Goal: Complete application form: Complete application form

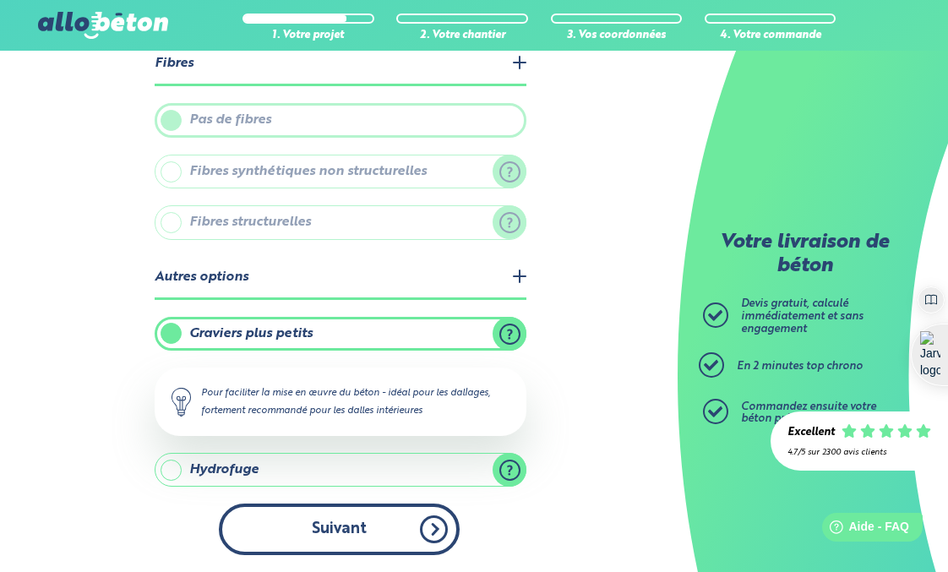
scroll to position [621, 0]
click at [340, 526] on button "Suivant" at bounding box center [339, 530] width 241 height 52
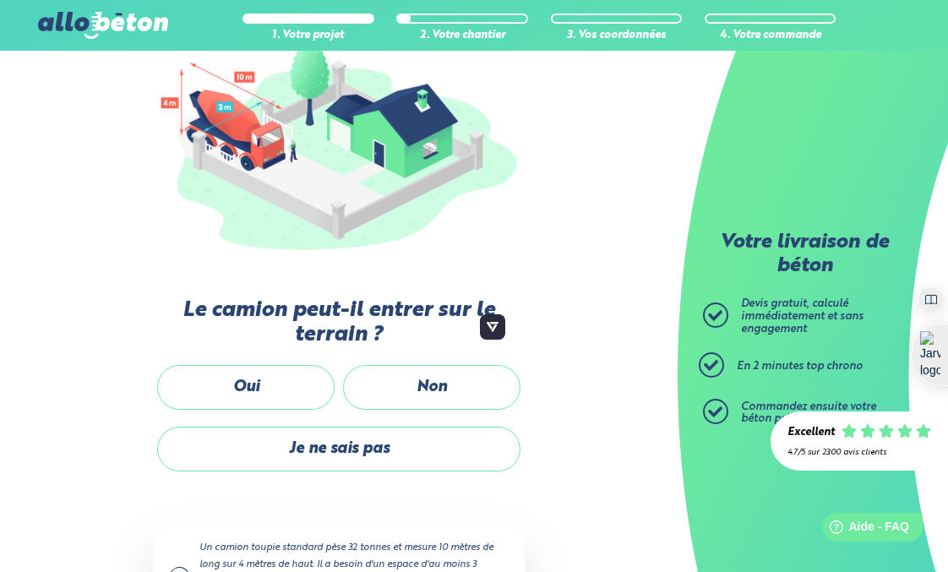
scroll to position [238, 0]
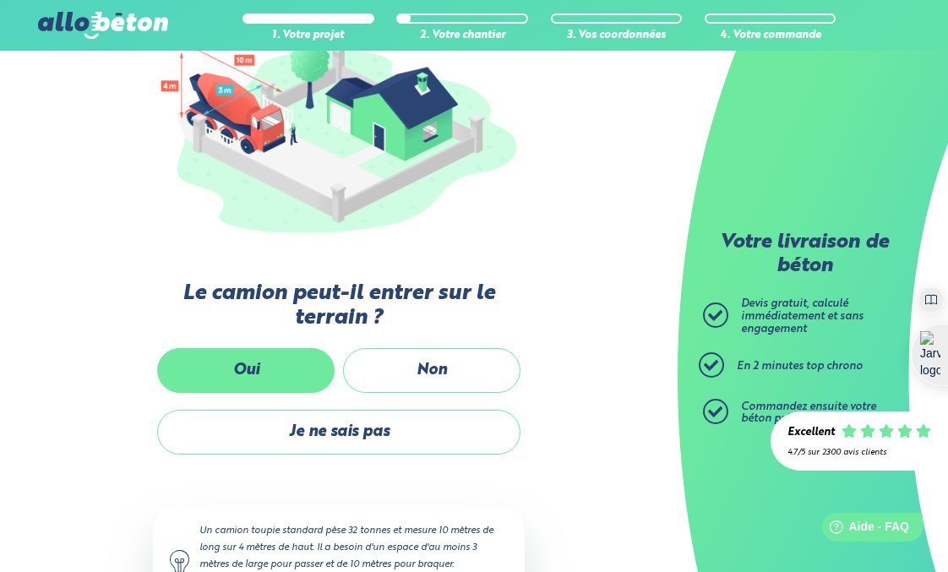
click at [256, 373] on label "Oui" at bounding box center [246, 370] width 178 height 45
click at [0, 0] on input "Oui" at bounding box center [0, 0] width 0 height 0
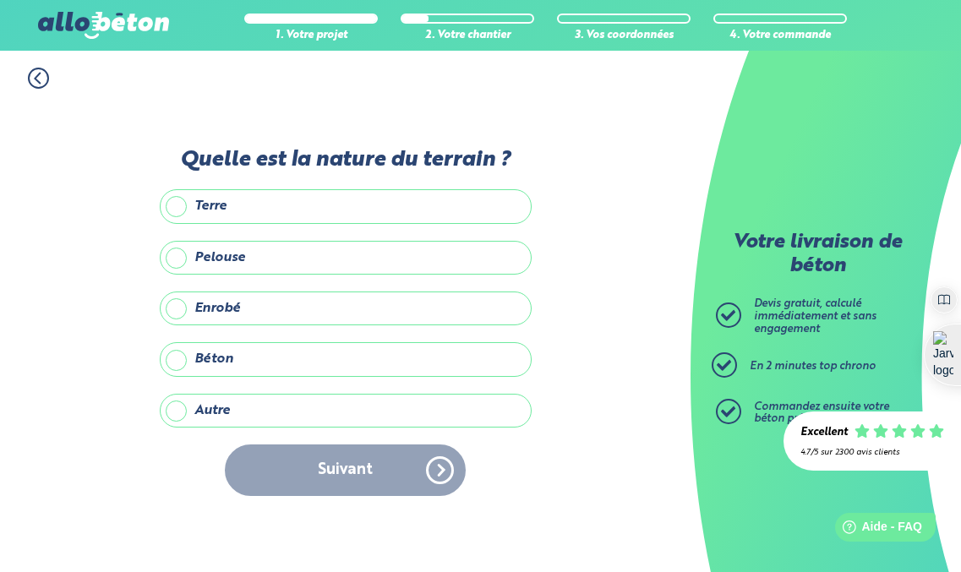
click at [174, 205] on label "Terre" at bounding box center [346, 206] width 372 height 34
click at [0, 0] on input "Terre" at bounding box center [0, 0] width 0 height 0
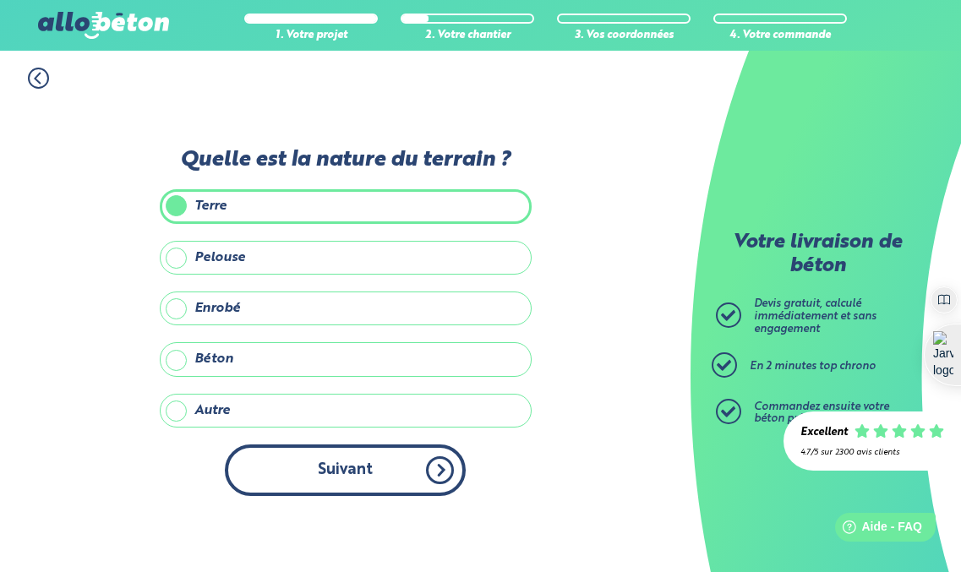
click at [263, 458] on button "Suivant" at bounding box center [345, 471] width 241 height 52
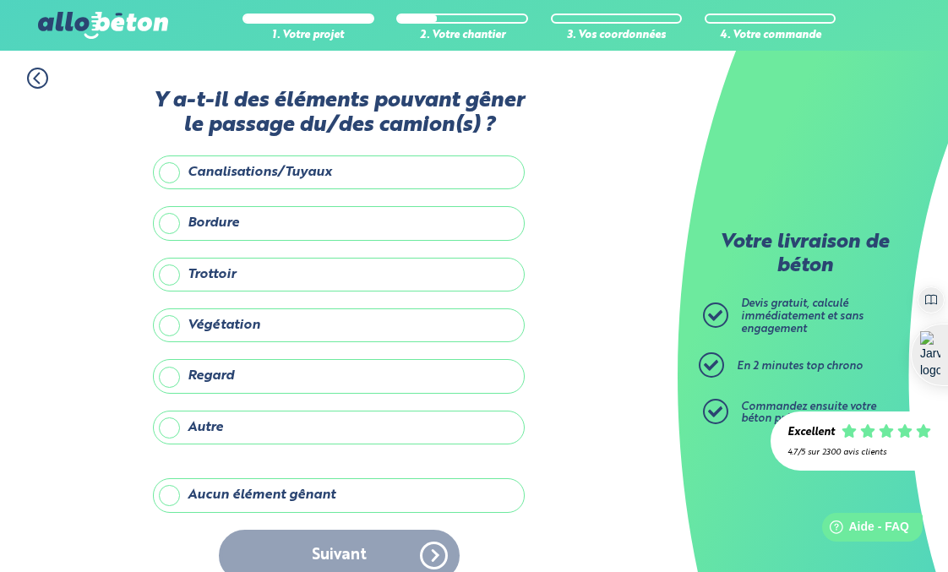
click at [174, 493] on label "Aucun élément gênant" at bounding box center [339, 495] width 372 height 34
click at [0, 0] on input "Aucun élément gênant" at bounding box center [0, 0] width 0 height 0
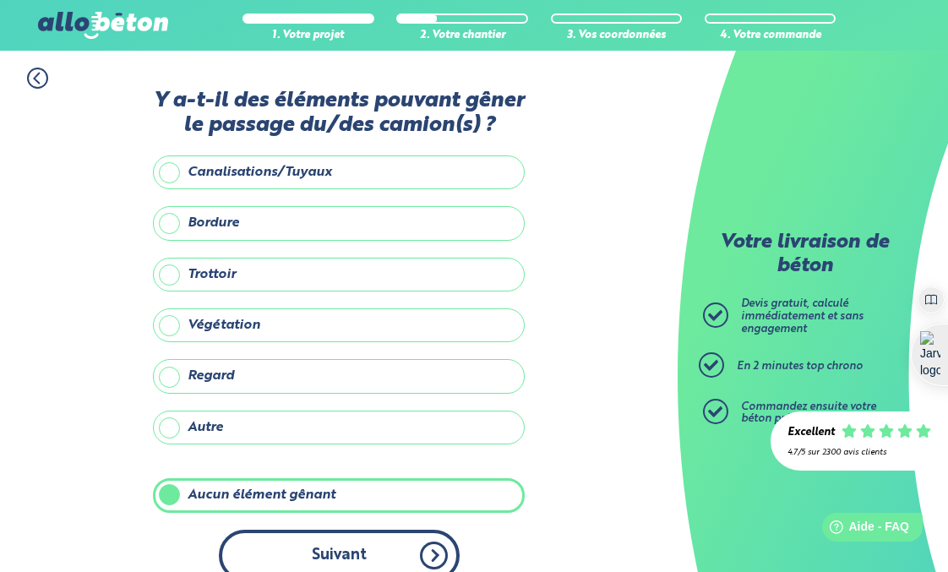
click at [311, 551] on button "Suivant" at bounding box center [339, 556] width 241 height 52
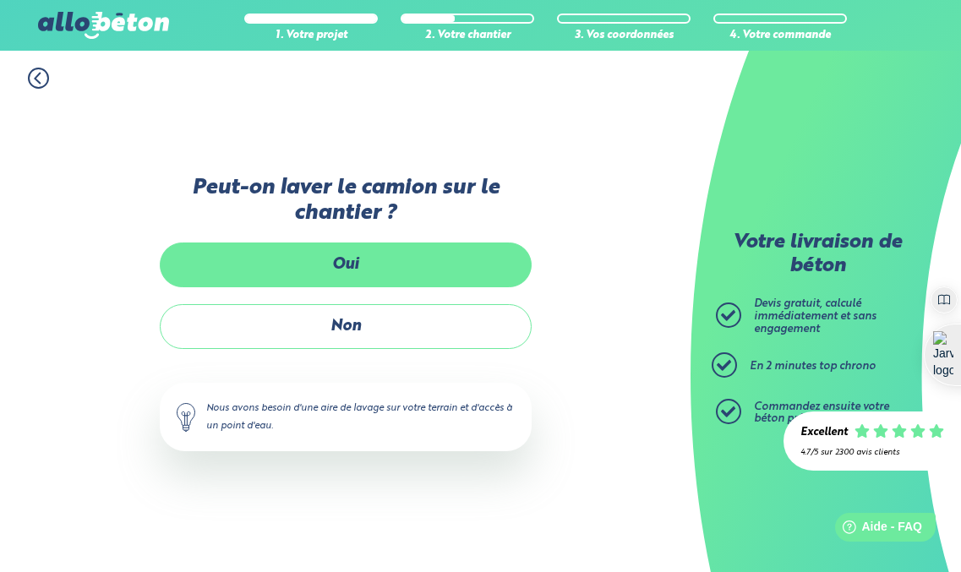
click at [349, 251] on label "Oui" at bounding box center [346, 265] width 372 height 45
click at [0, 0] on input "Oui" at bounding box center [0, 0] width 0 height 0
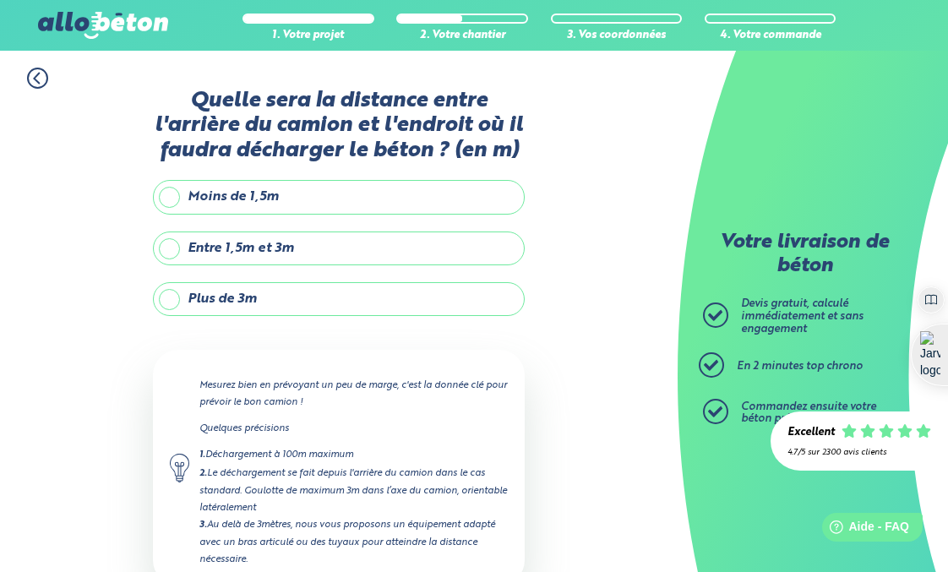
click at [208, 300] on label "Plus de 3m" at bounding box center [339, 299] width 372 height 34
click at [0, 0] on input "Plus de 3m" at bounding box center [0, 0] width 0 height 0
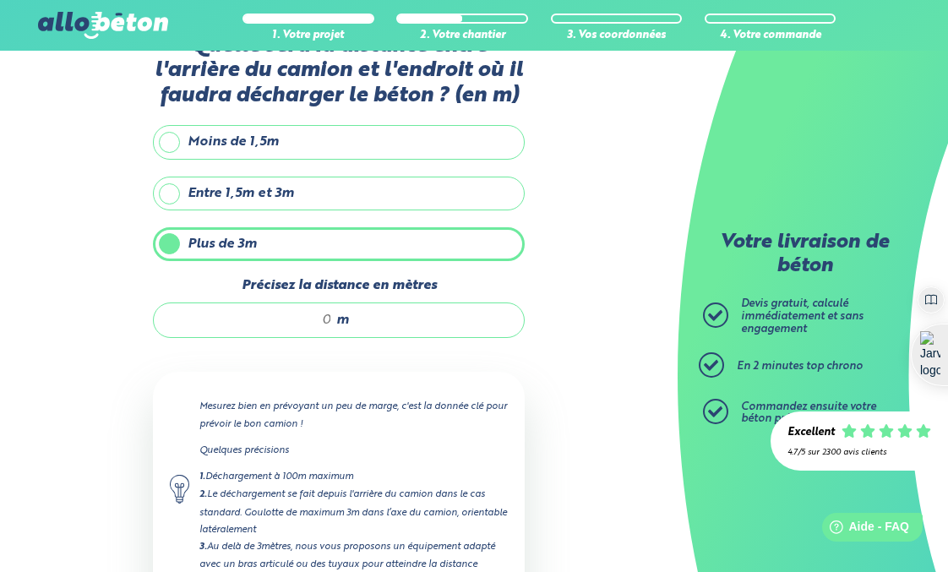
scroll to position [85, 0]
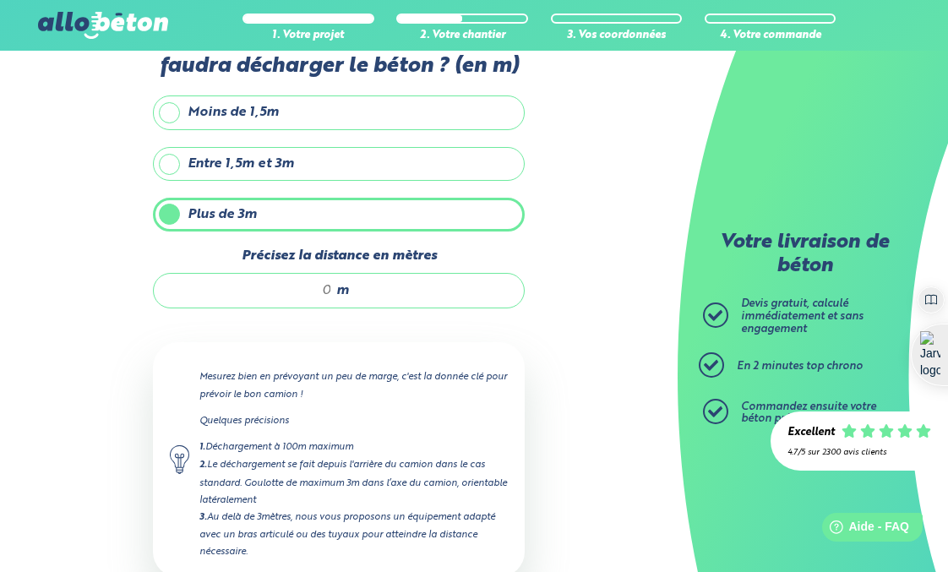
click at [292, 287] on input "Précisez la distance en mètres" at bounding box center [251, 290] width 161 height 17
type input "8"
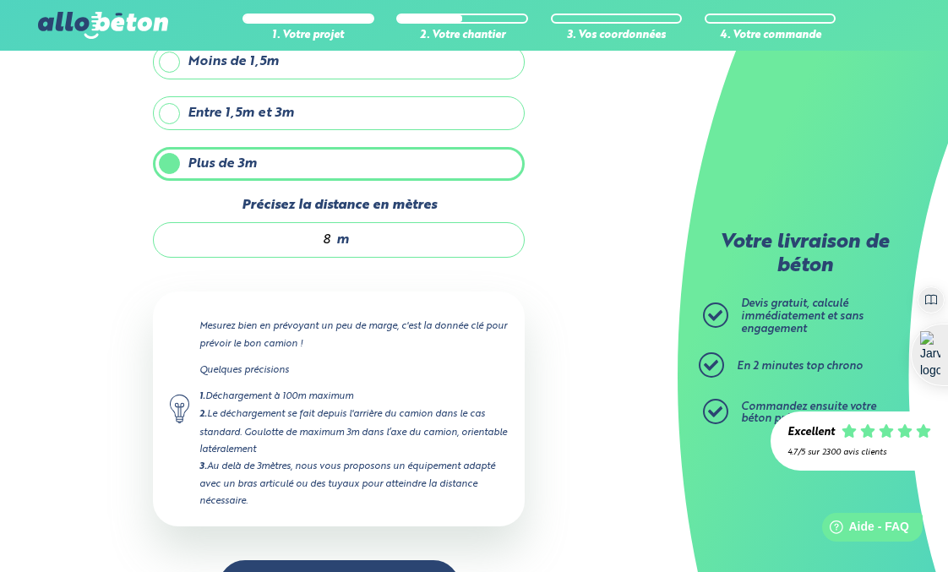
scroll to position [193, 0]
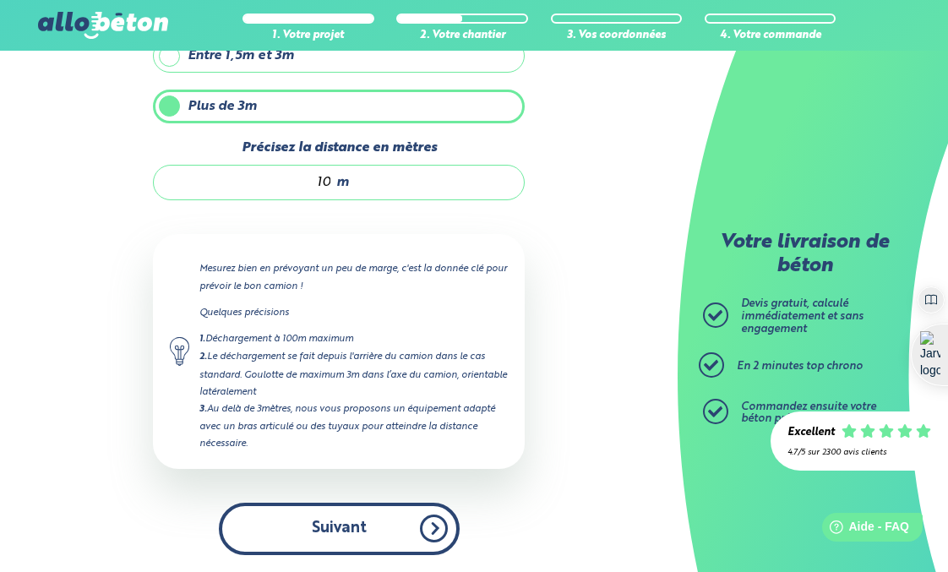
type input "10"
click at [313, 518] on button "Suivant" at bounding box center [339, 529] width 241 height 52
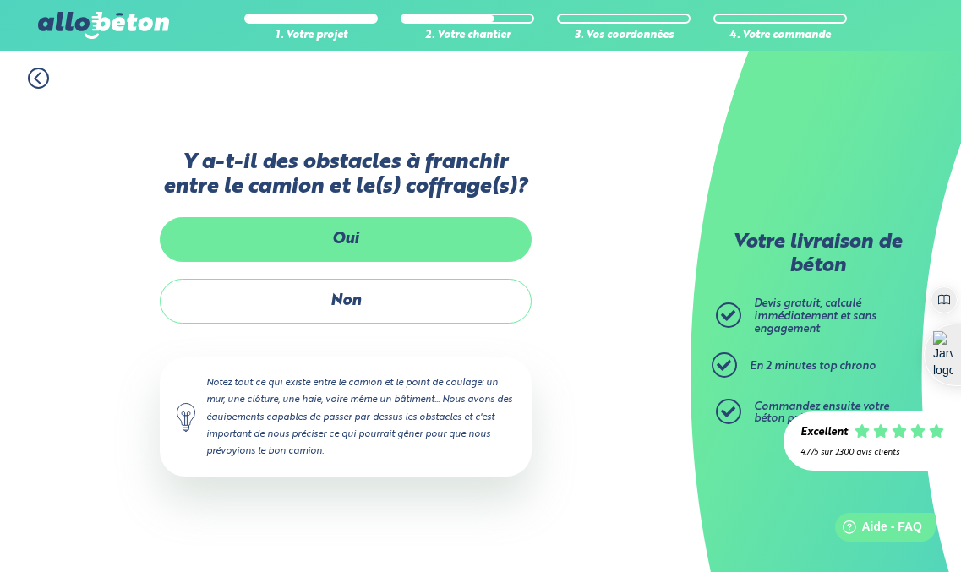
click at [297, 238] on label "Oui" at bounding box center [346, 239] width 372 height 45
click at [0, 0] on input "Oui" at bounding box center [0, 0] width 0 height 0
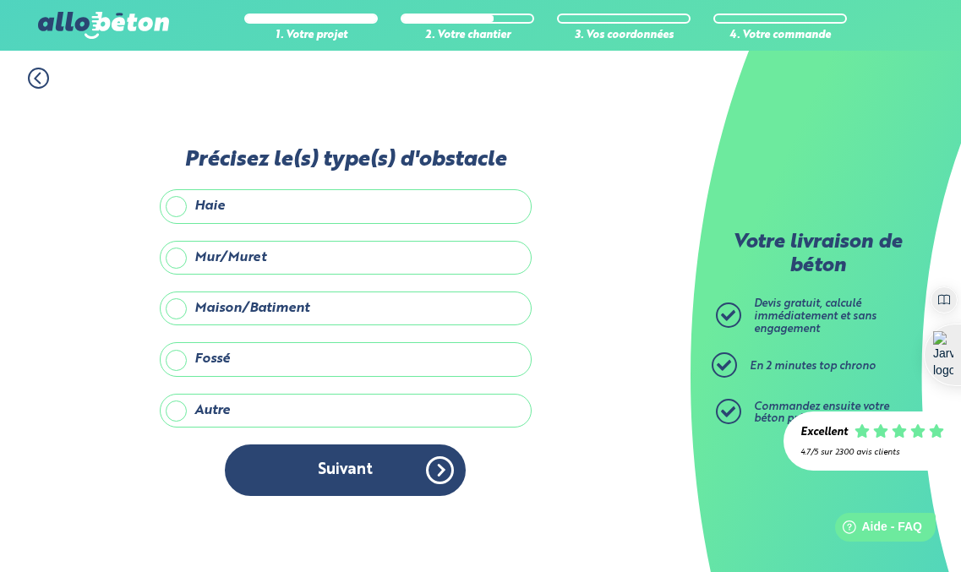
click at [194, 414] on label "Autre" at bounding box center [346, 411] width 372 height 34
click at [0, 0] on input "Autre" at bounding box center [0, 0] width 0 height 0
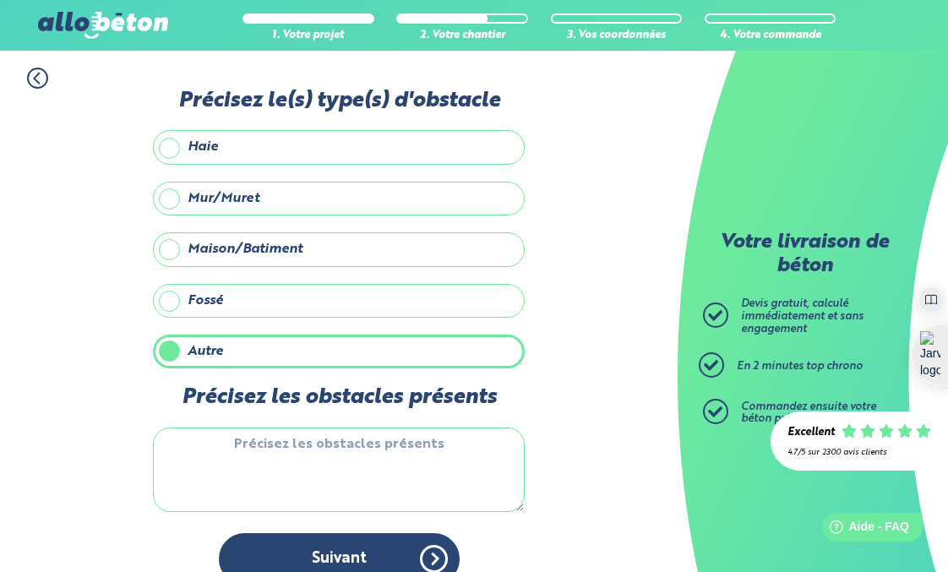
click at [176, 307] on label "Fossé" at bounding box center [339, 301] width 372 height 34
click at [0, 0] on input "Fossé" at bounding box center [0, 0] width 0 height 0
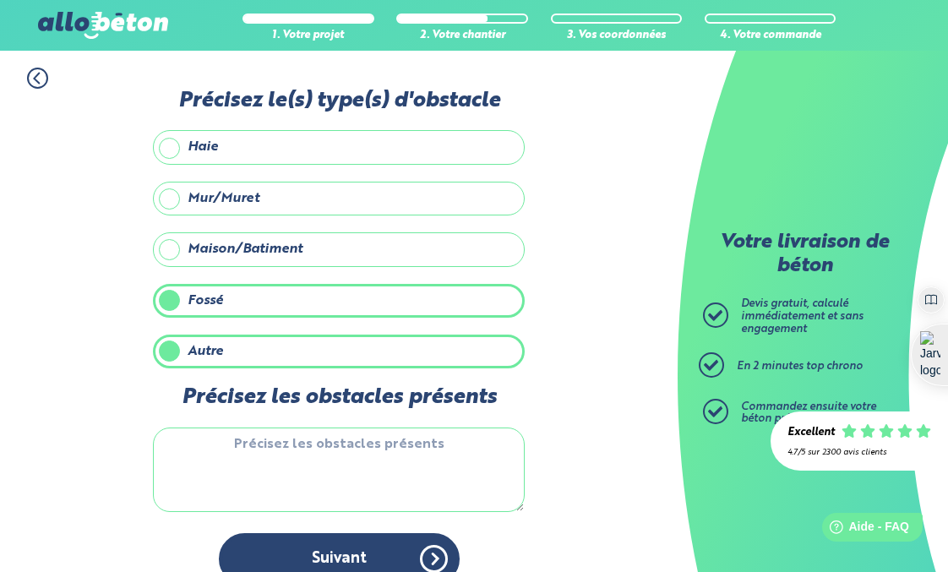
click at [159, 356] on label "Autre" at bounding box center [339, 352] width 372 height 34
click at [0, 0] on input "Autre" at bounding box center [0, 0] width 0 height 0
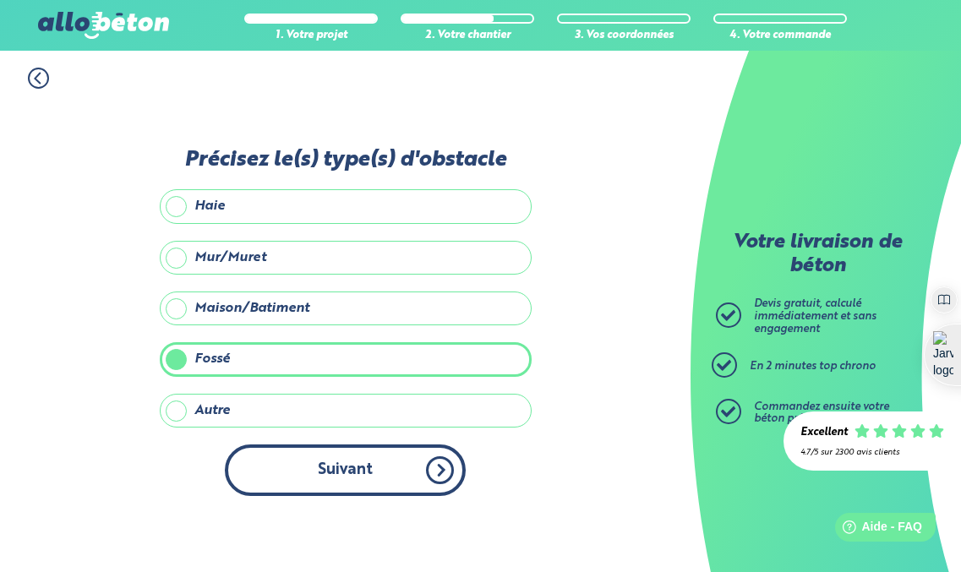
click at [291, 473] on button "Suivant" at bounding box center [345, 471] width 241 height 52
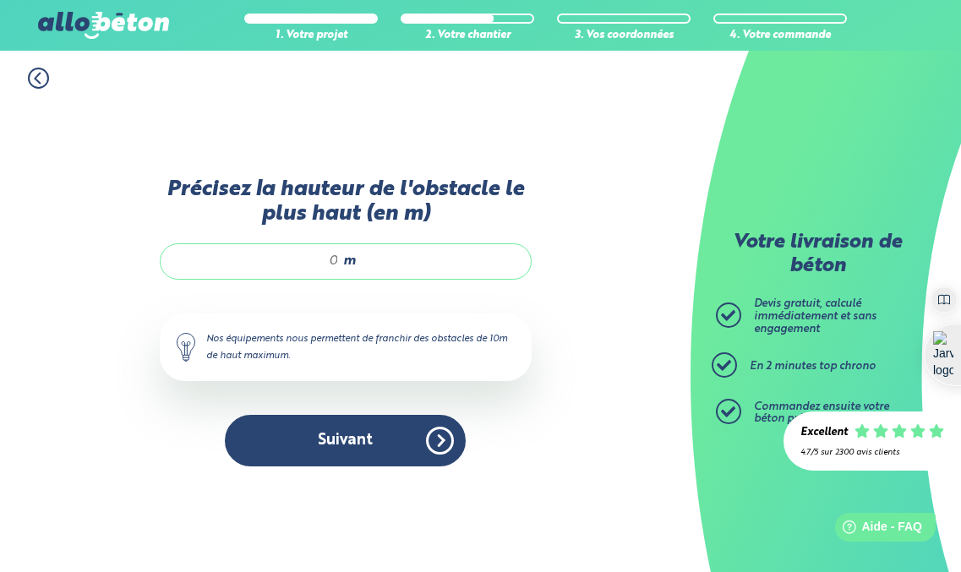
drag, startPoint x: 325, startPoint y: 263, endPoint x: 340, endPoint y: 263, distance: 15.2
click at [340, 263] on div "m" at bounding box center [346, 261] width 372 height 36
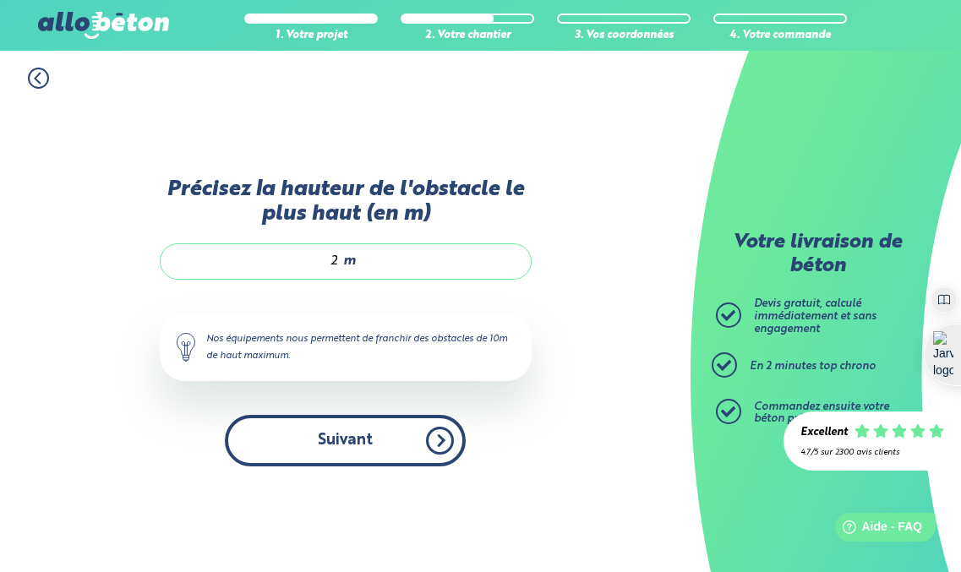
type input "2"
click at [320, 444] on button "Suivant" at bounding box center [345, 441] width 241 height 52
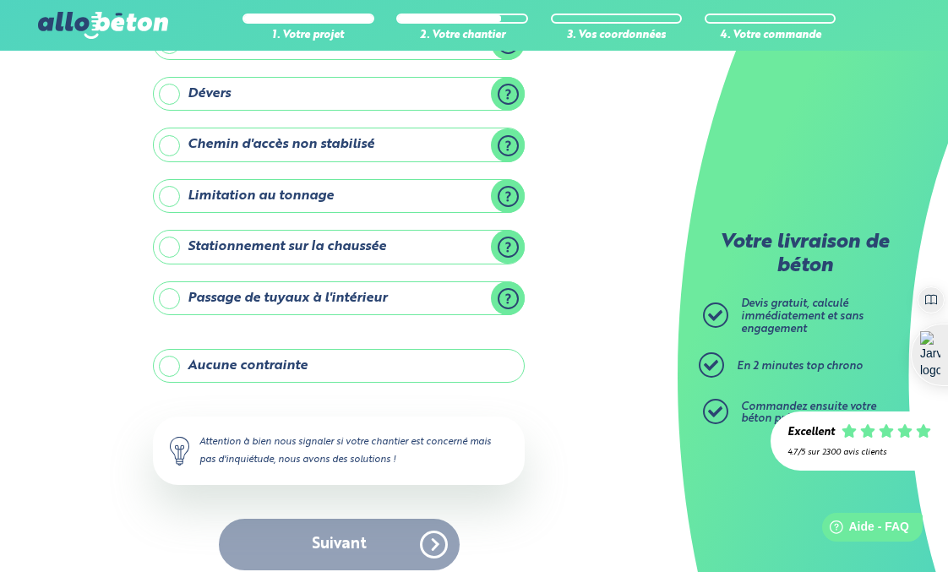
scroll to position [211, 0]
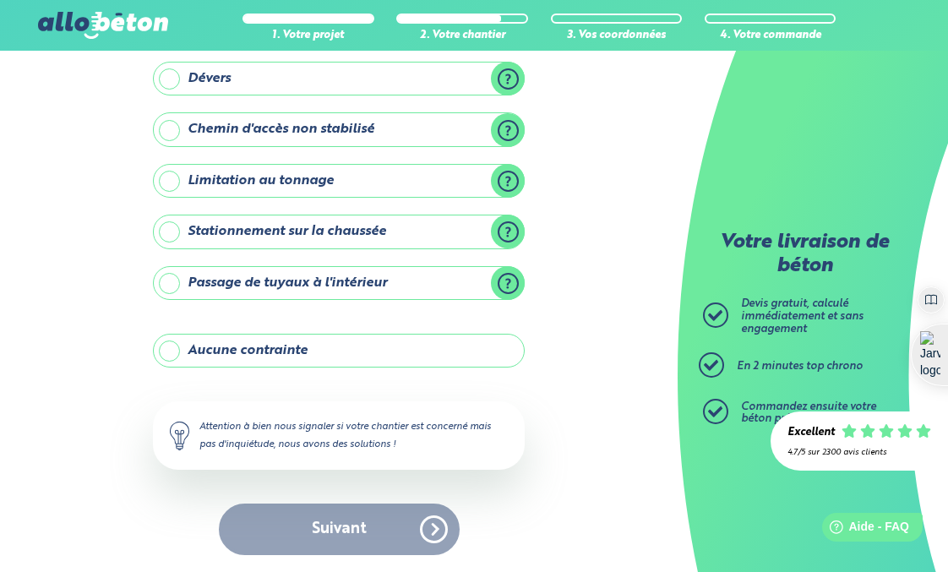
click at [290, 530] on div "Suivant" at bounding box center [339, 530] width 372 height 52
click at [167, 347] on label "Aucune contrainte" at bounding box center [339, 351] width 372 height 34
click at [0, 0] on input "Aucune contrainte" at bounding box center [0, 0] width 0 height 0
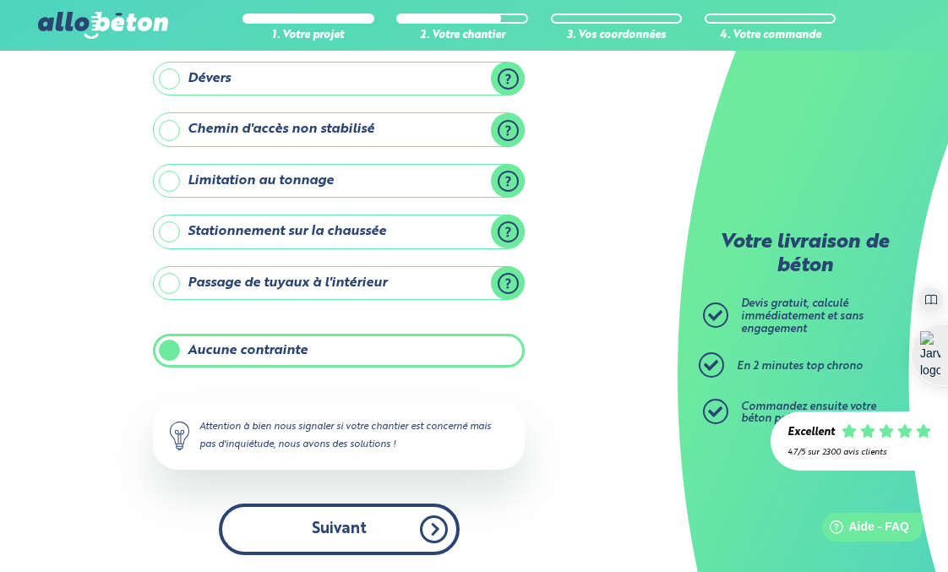
click at [276, 536] on button "Suivant" at bounding box center [339, 530] width 241 height 52
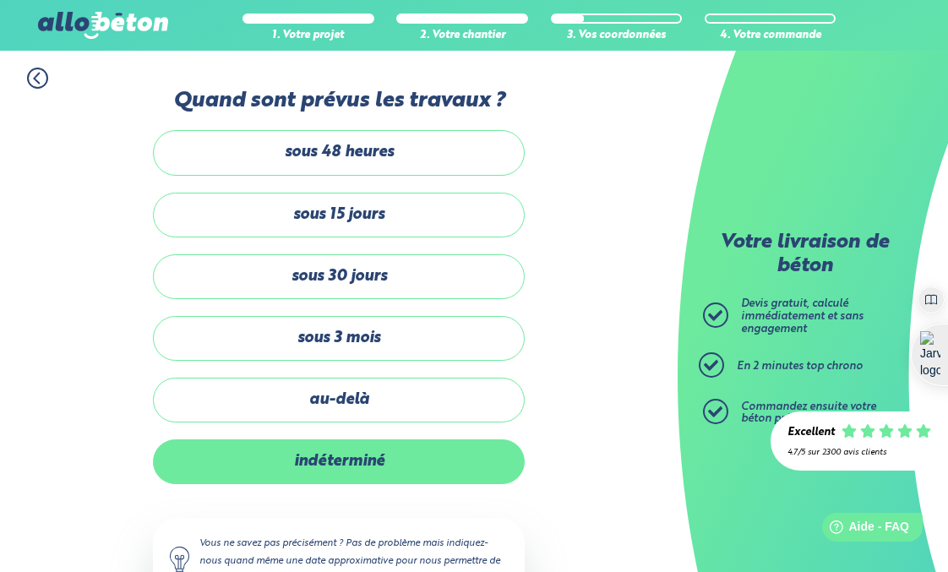
click at [386, 469] on label "indéterminé" at bounding box center [339, 462] width 372 height 45
click at [0, 0] on input "indéterminé" at bounding box center [0, 0] width 0 height 0
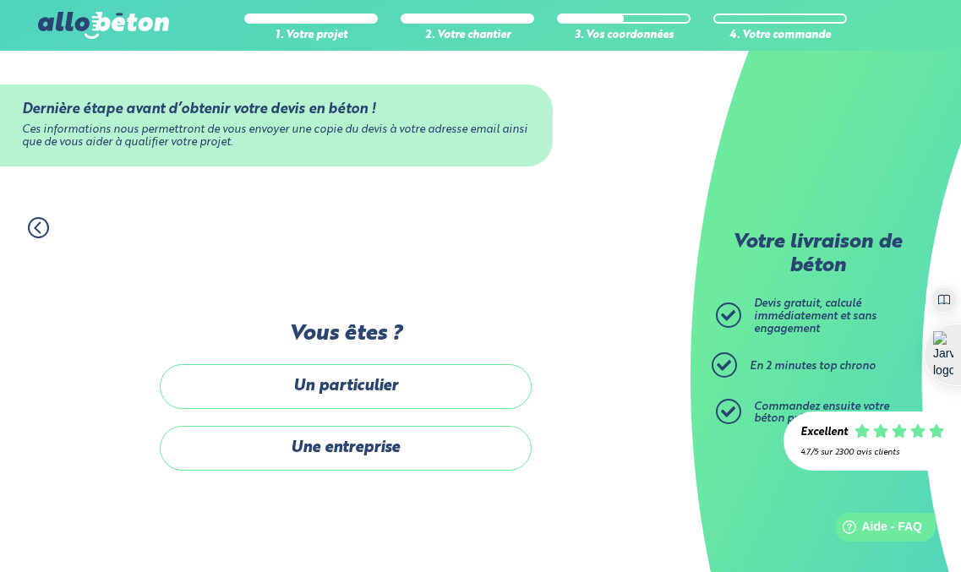
drag, startPoint x: 298, startPoint y: 396, endPoint x: 167, endPoint y: 358, distance: 136.7
click at [298, 395] on label "Un particulier" at bounding box center [346, 386] width 372 height 45
click at [0, 0] on input "Un particulier" at bounding box center [0, 0] width 0 height 0
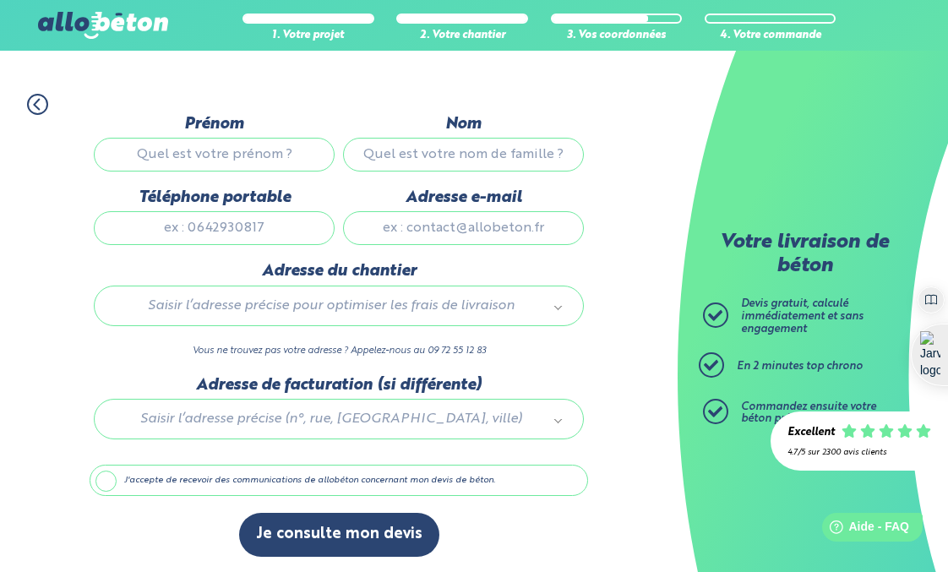
scroll to position [125, 0]
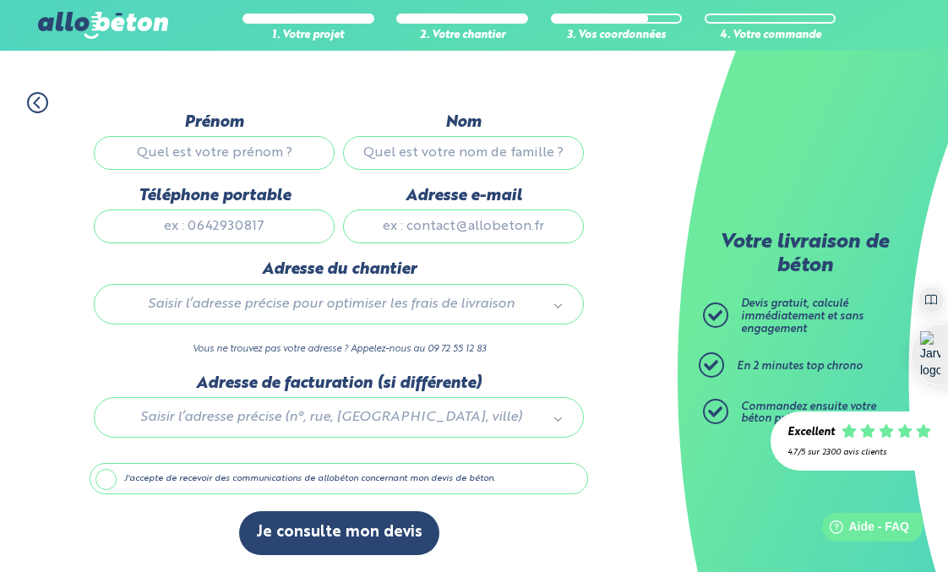
click at [181, 152] on input "Prénom" at bounding box center [214, 153] width 241 height 34
type input "[PERSON_NAME]"
type input "Vernay"
type input "0689444351"
type input "[PERSON_NAME][EMAIL_ADDRESS][DOMAIN_NAME]"
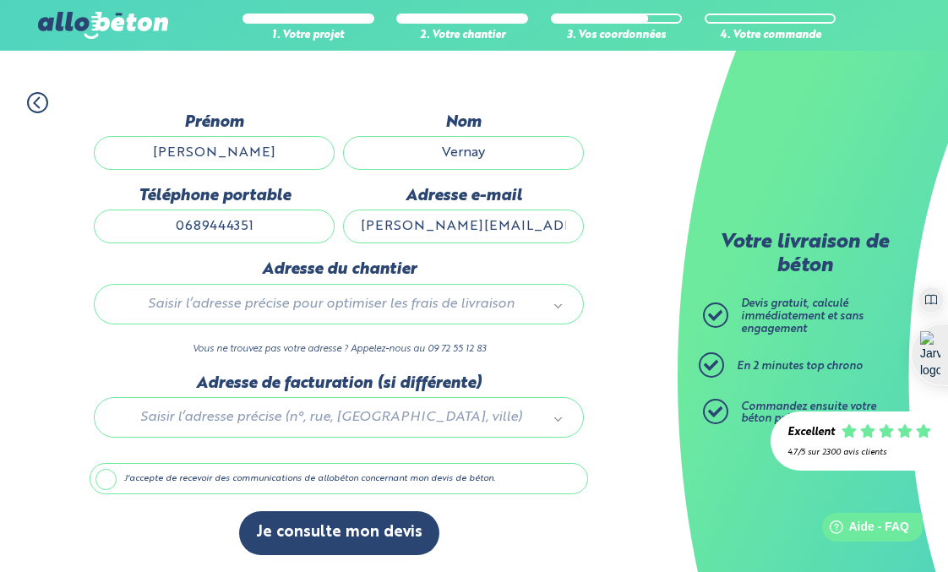
type input "[STREET_ADDRESS]"
click at [227, 417] on div at bounding box center [339, 414] width 499 height 80
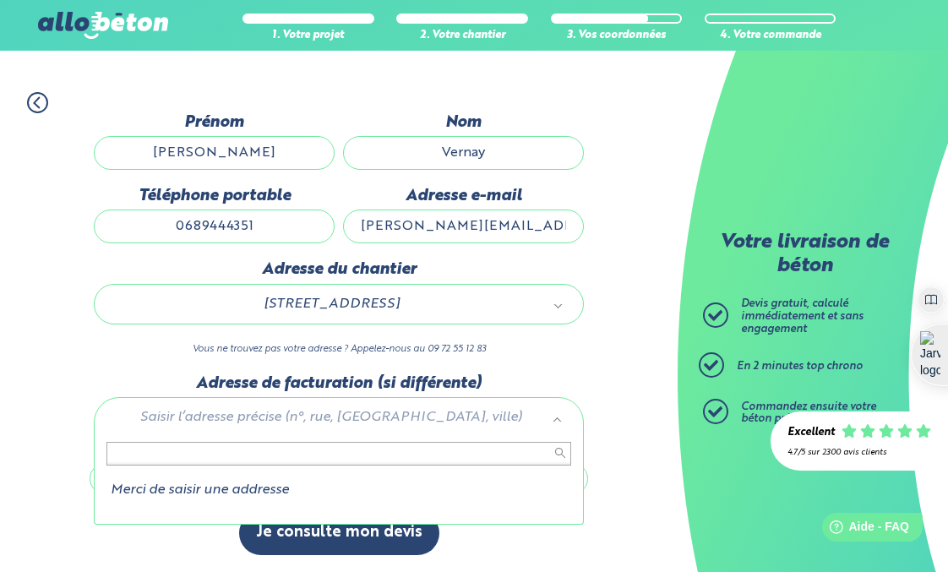
click at [202, 491] on li "Merci de saisir une addresse" at bounding box center [339, 490] width 465 height 15
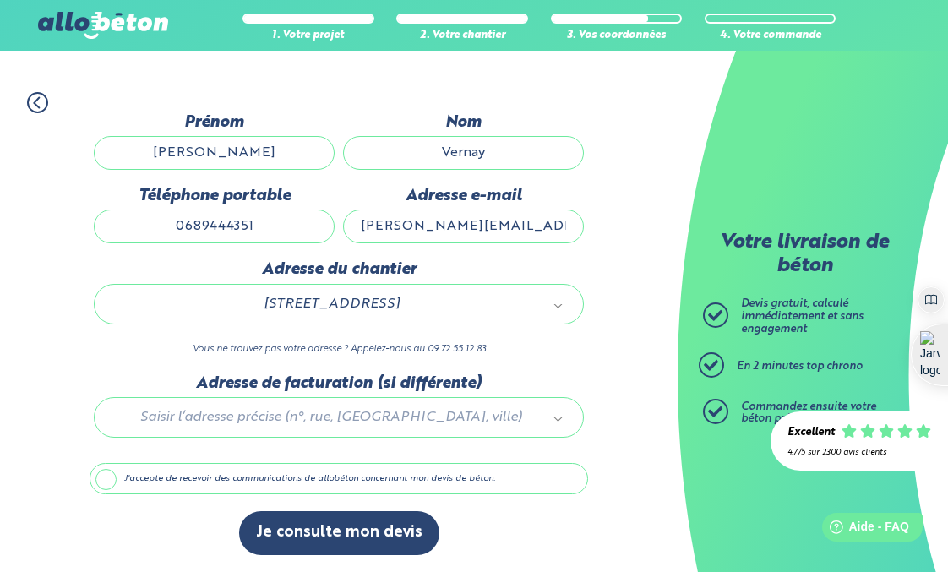
click at [100, 480] on label "J'accepte de recevoir des communications de allobéton concernant mon devis de b…" at bounding box center [339, 479] width 499 height 32
click at [0, 0] on input "J'accepte de recevoir des communications de allobéton concernant mon devis de b…" at bounding box center [0, 0] width 0 height 0
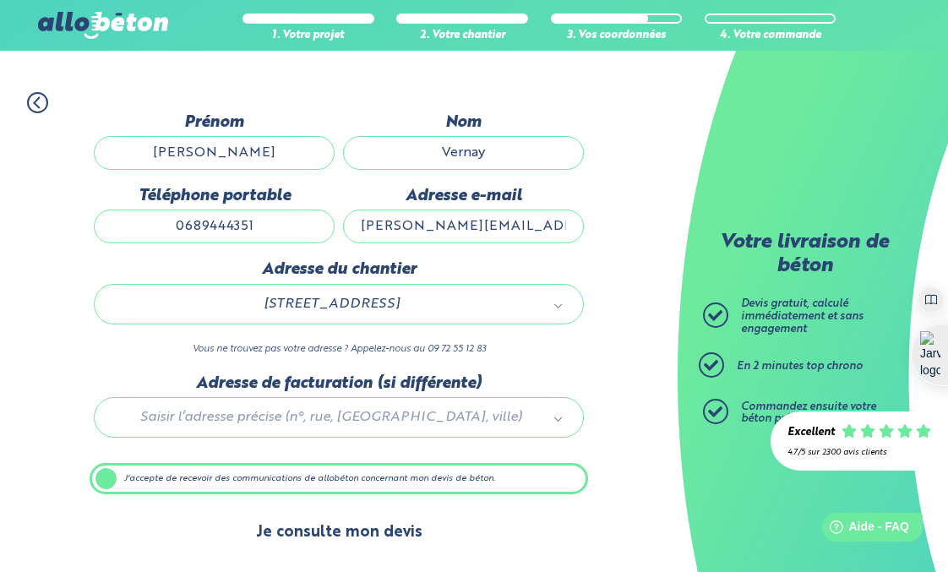
click at [323, 533] on button "Je consulte mon devis" at bounding box center [339, 532] width 200 height 43
